Goal: Book appointment/travel/reservation

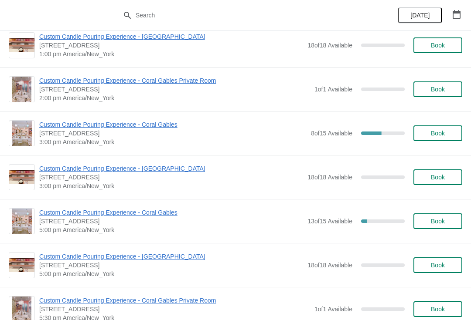
scroll to position [239, 0]
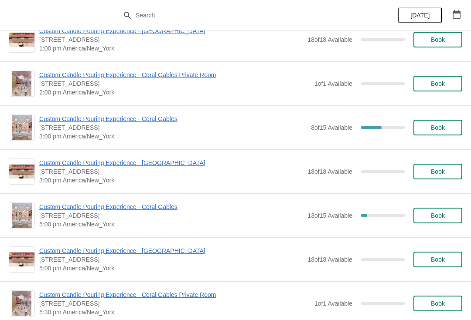
click at [58, 205] on span "Custom Candle Pouring Experience - Coral Gables" at bounding box center [171, 207] width 264 height 9
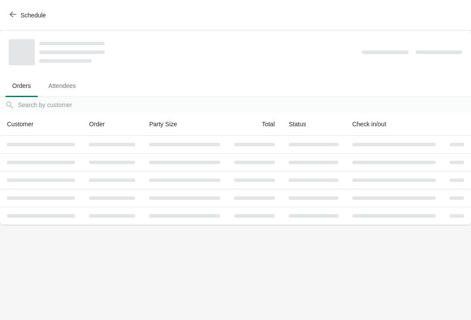
scroll to position [0, 0]
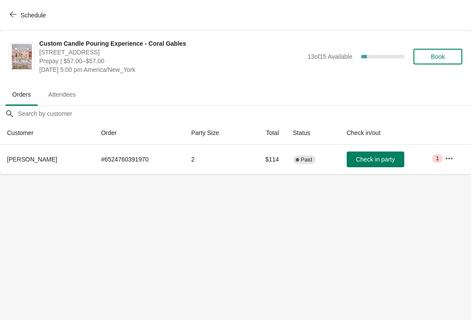
click at [5, 15] on button "Schedule" at bounding box center [28, 15] width 48 height 16
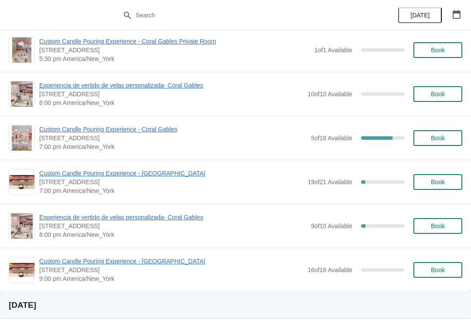
scroll to position [1091, 0]
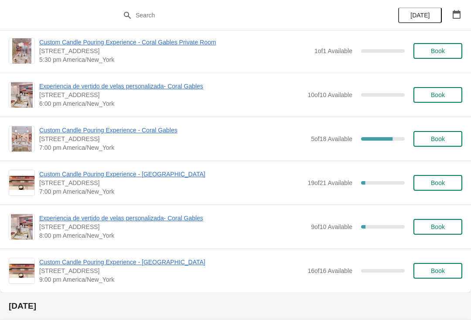
click at [70, 220] on span "Experiencia de vertido de velas personalizada- Coral Gables" at bounding box center [172, 218] width 267 height 9
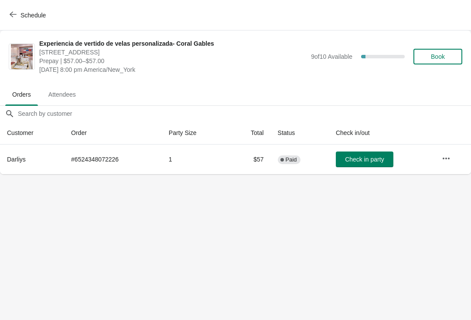
click at [9, 21] on button "Schedule" at bounding box center [28, 15] width 48 height 16
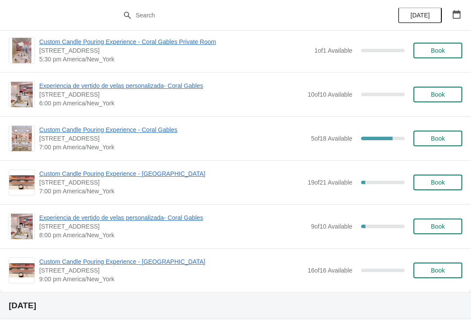
scroll to position [1092, 0]
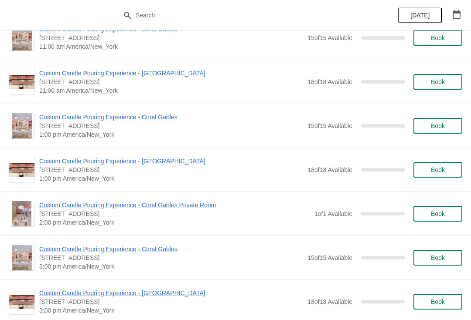
scroll to position [4019, 0]
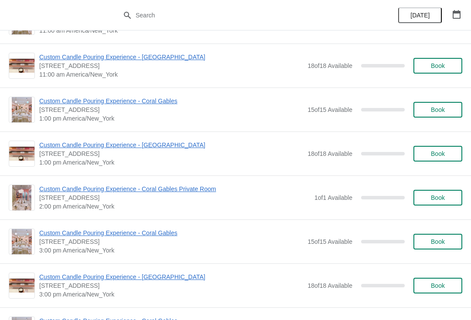
click at [452, 12] on icon "button" at bounding box center [456, 14] width 9 height 9
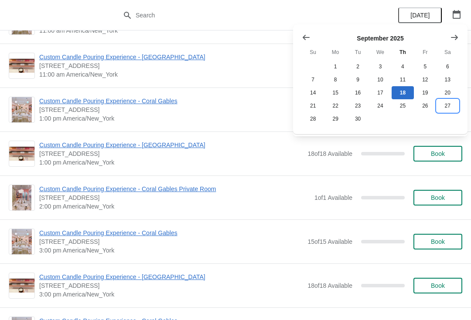
click at [444, 107] on button "27" at bounding box center [447, 105] width 22 height 13
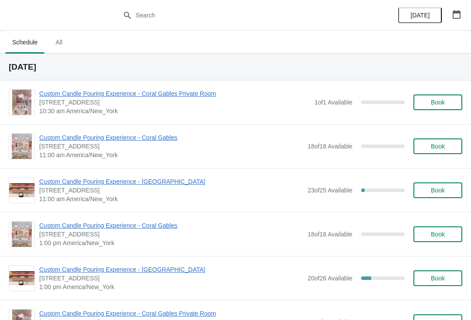
scroll to position [0, 0]
click at [436, 150] on span "Book" at bounding box center [438, 146] width 14 height 7
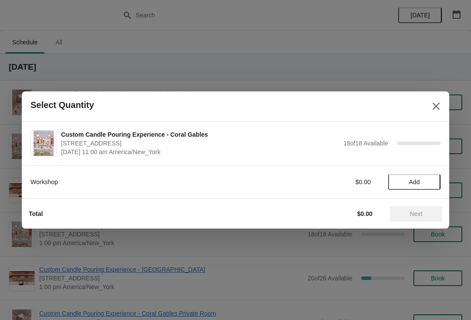
click at [416, 181] on span "Add" at bounding box center [414, 182] width 11 height 7
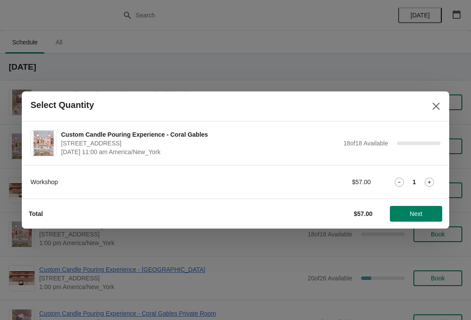
click at [426, 178] on icon at bounding box center [429, 182] width 9 height 9
click at [418, 216] on span "Next" at bounding box center [416, 214] width 13 height 7
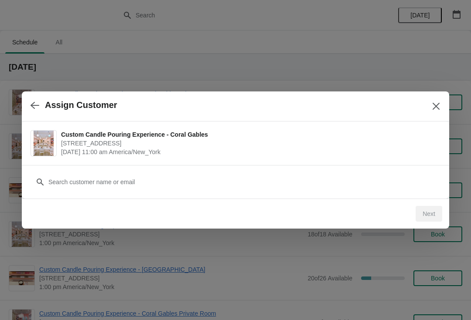
click at [113, 173] on div "Customer" at bounding box center [236, 178] width 410 height 24
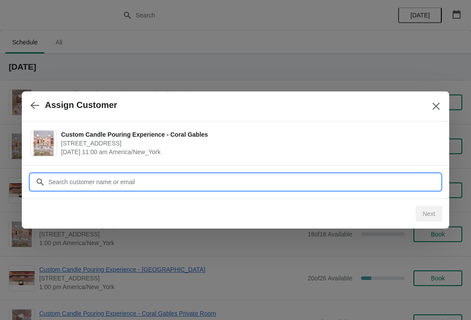
click at [131, 187] on input "Customer" at bounding box center [244, 182] width 392 height 16
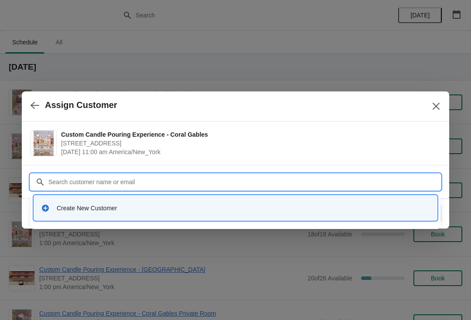
click at [133, 210] on div "Create New Customer" at bounding box center [243, 208] width 373 height 9
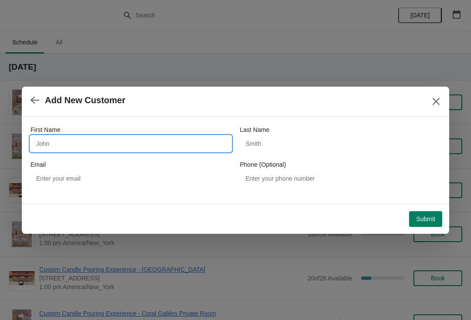
click at [158, 141] on input "First Name" at bounding box center [131, 144] width 201 height 16
type input "[PERSON_NAME]"
click at [307, 158] on div "First Name [PERSON_NAME] Last Name Email Phone (Optional)" at bounding box center [236, 156] width 410 height 61
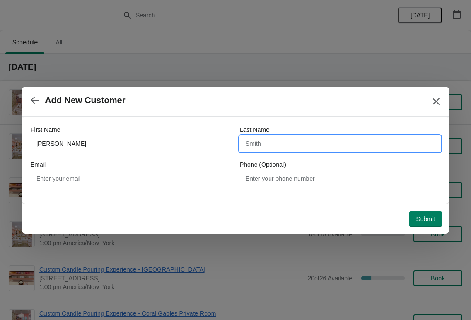
click at [273, 144] on input "Last Name" at bounding box center [340, 144] width 201 height 16
type input "Springer"
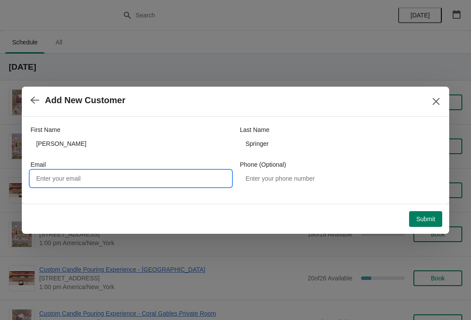
click at [426, 225] on button "Submit" at bounding box center [425, 219] width 33 height 16
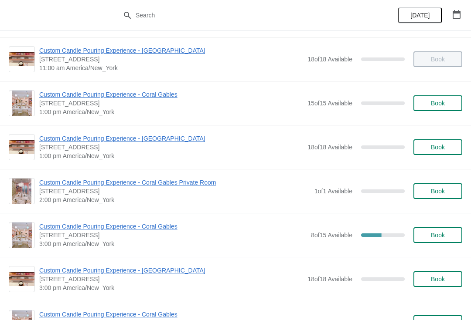
scroll to position [133, 0]
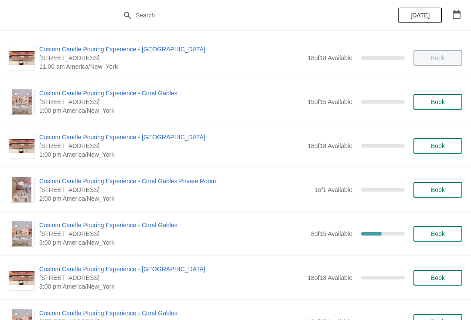
click at [47, 234] on span "[STREET_ADDRESS]" at bounding box center [172, 234] width 267 height 9
click at [51, 229] on span "Custom Candle Pouring Experience - Coral Gables" at bounding box center [172, 225] width 267 height 9
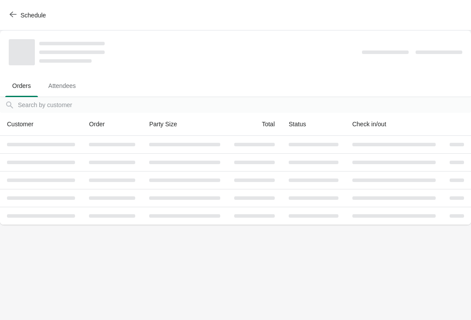
scroll to position [0, 0]
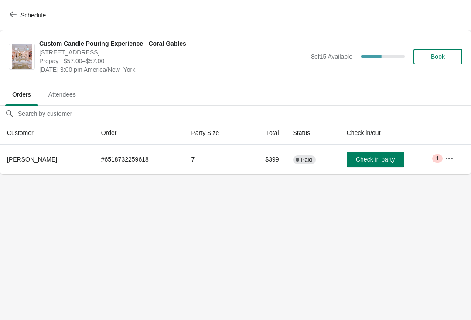
click at [14, 22] on button "Schedule" at bounding box center [28, 15] width 48 height 16
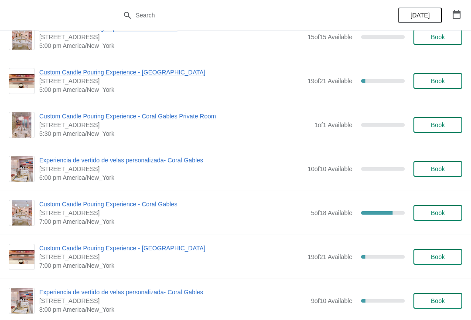
scroll to position [1018, 0]
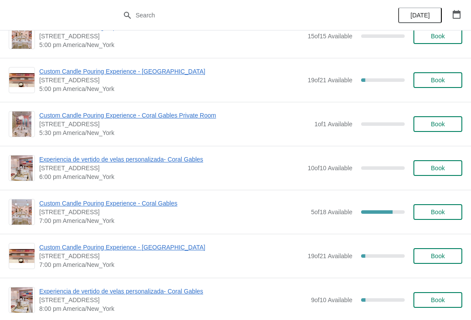
click at [156, 206] on span "Custom Candle Pouring Experience - Coral Gables" at bounding box center [172, 203] width 267 height 9
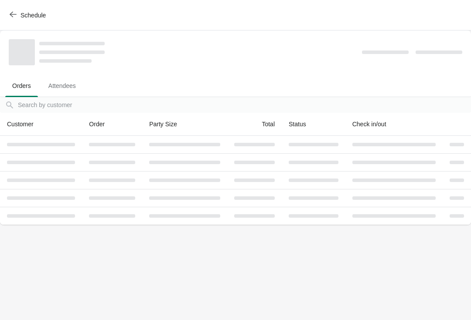
scroll to position [0, 0]
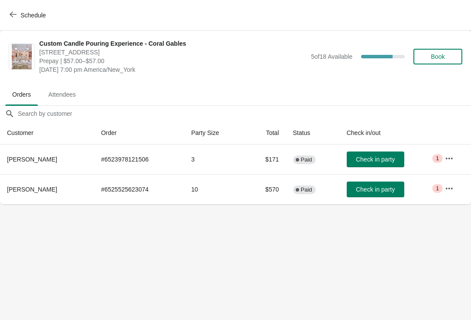
click at [14, 22] on button "Schedule" at bounding box center [28, 15] width 48 height 16
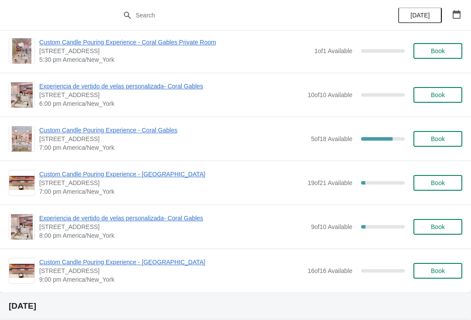
scroll to position [1092, 0]
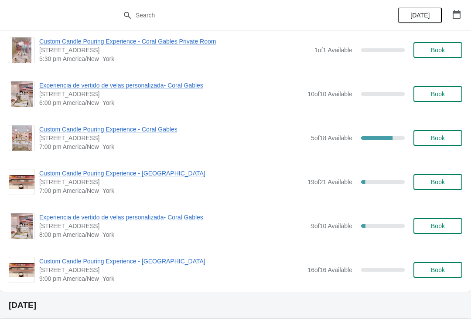
click at [157, 133] on span "Custom Candle Pouring Experience - Coral Gables" at bounding box center [172, 129] width 267 height 9
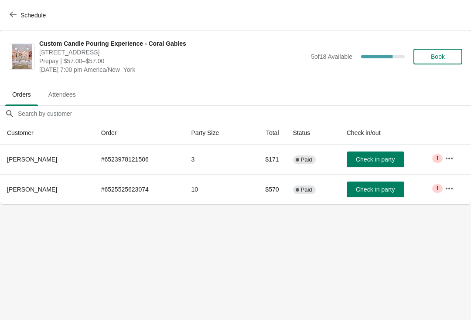
scroll to position [0, 0]
